Goal: Check status: Check status

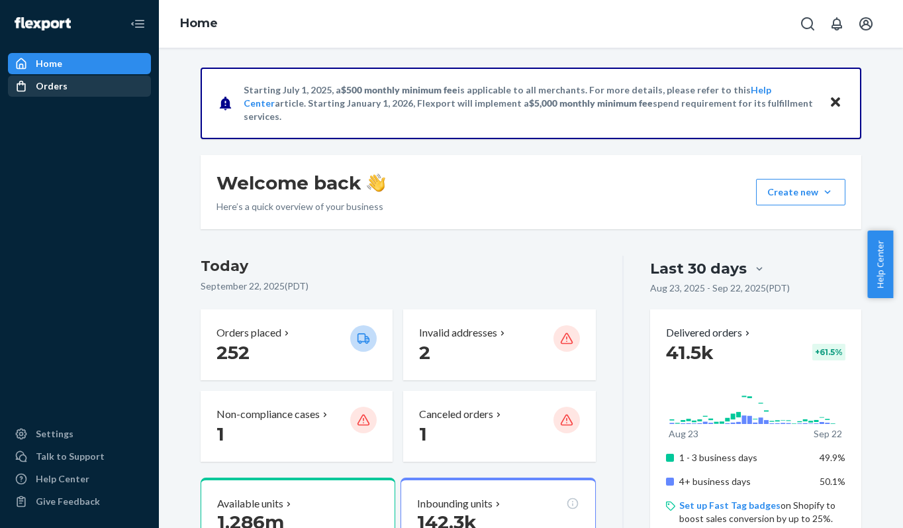
click at [80, 77] on div "Orders" at bounding box center [79, 86] width 140 height 19
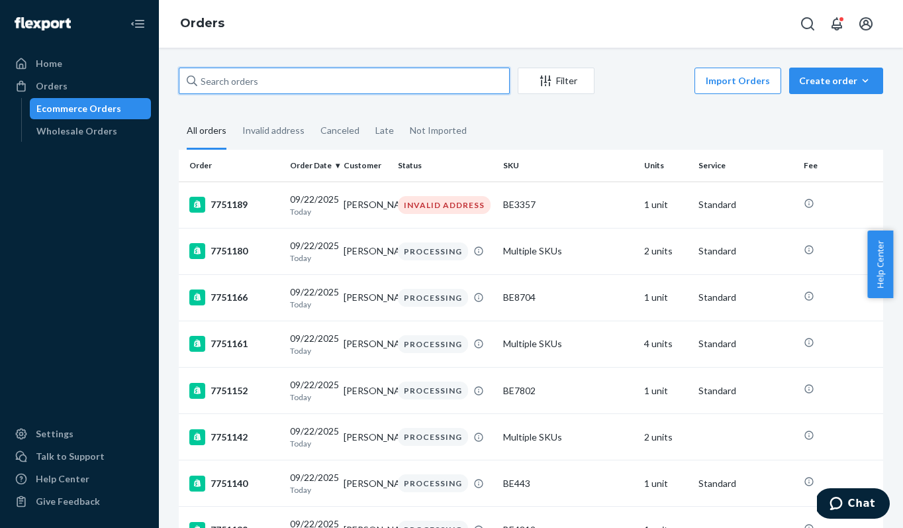
click at [257, 81] on input "text" at bounding box center [344, 81] width 331 height 26
paste input "7732678"
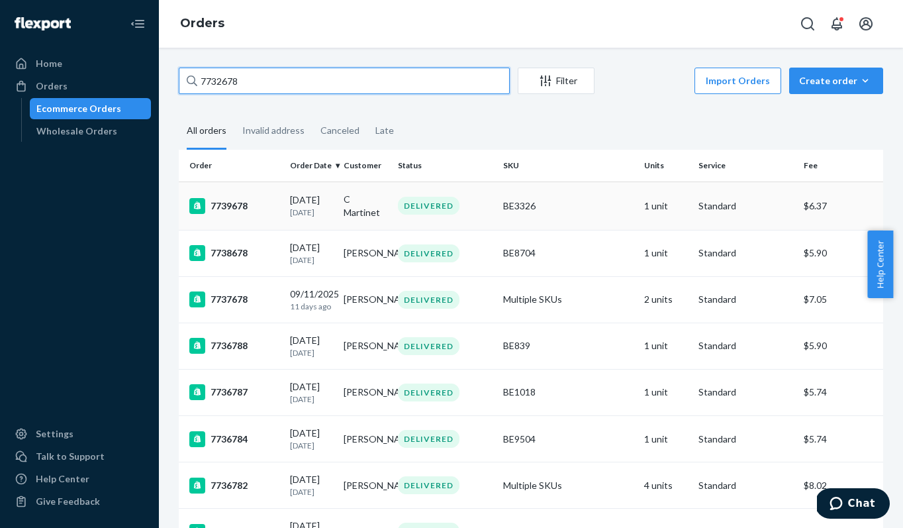
type input "7732678"
click at [263, 209] on div "7739678" at bounding box center [234, 206] width 90 height 16
